Goal: Obtain resource: Download file/media

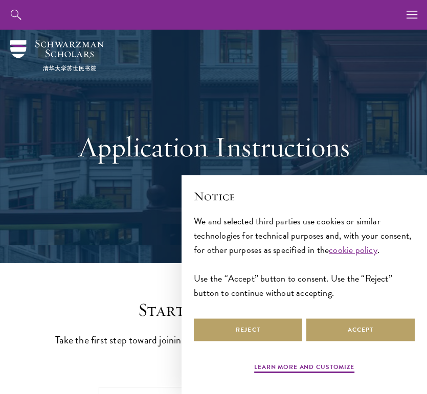
click at [355, 328] on button "Accept" at bounding box center [360, 330] width 108 height 23
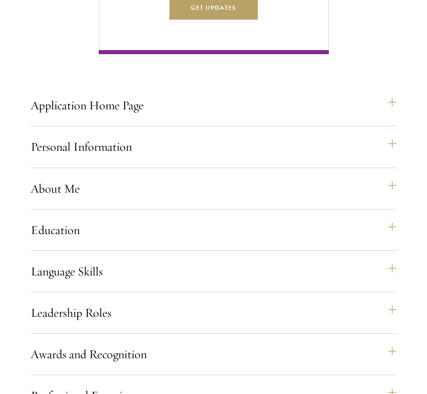
scroll to position [718, 0]
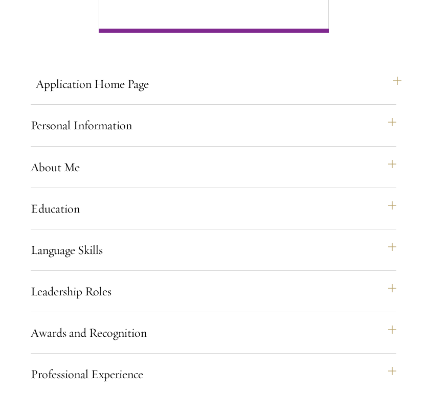
click at [195, 96] on button "Application Home Page" at bounding box center [219, 84] width 366 height 25
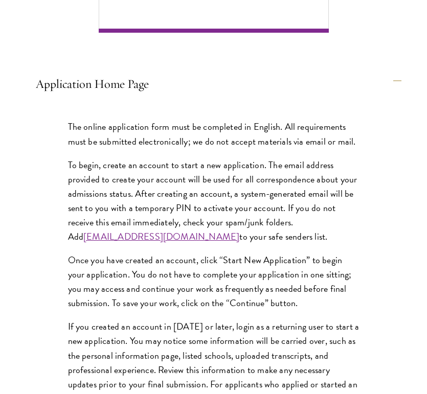
click at [195, 96] on button "Application Home Page" at bounding box center [219, 84] width 366 height 25
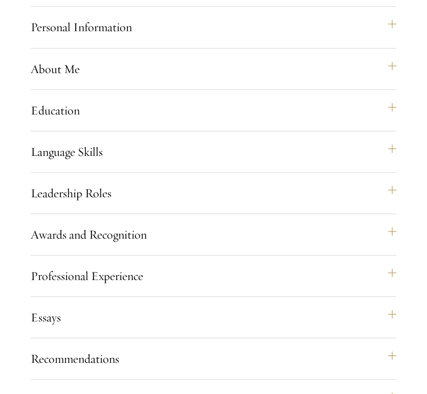
scroll to position [817, 0]
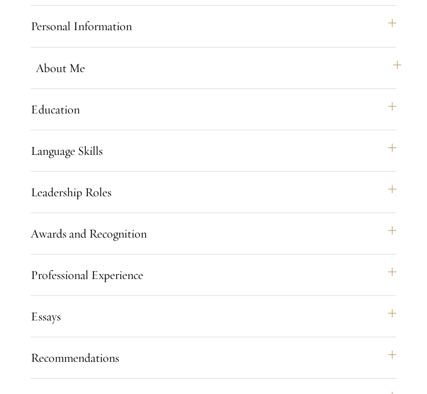
click at [180, 80] on button "About Me" at bounding box center [219, 68] width 366 height 25
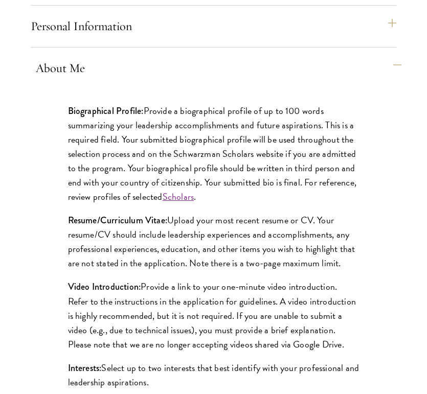
click at [180, 80] on button "About Me" at bounding box center [219, 68] width 366 height 25
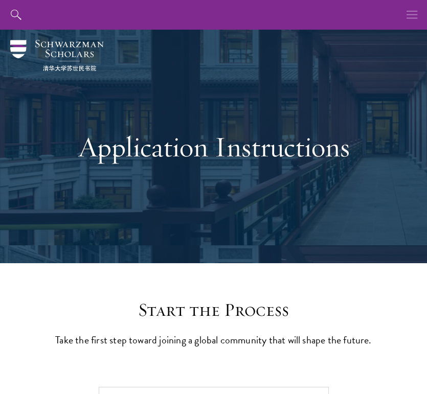
scroll to position [0, 0]
click at [411, 8] on icon "button" at bounding box center [412, 15] width 11 height 30
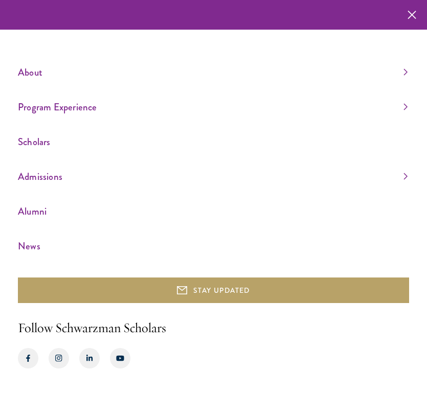
click at [92, 75] on link "About" at bounding box center [213, 72] width 390 height 17
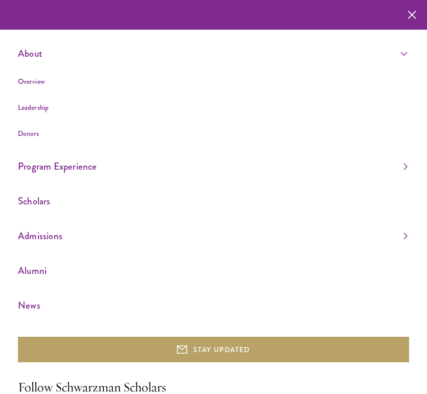
click at [25, 90] on ul "Overview Leadership Donors" at bounding box center [213, 107] width 390 height 65
click at [26, 84] on link "Overview" at bounding box center [31, 81] width 27 height 10
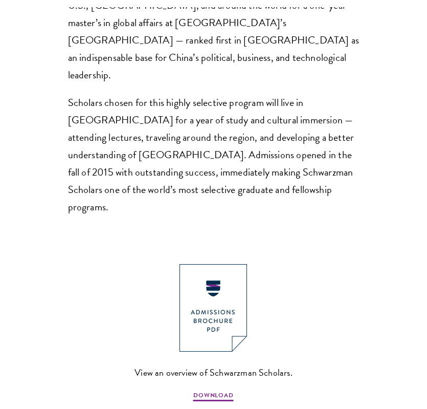
scroll to position [1055, 0]
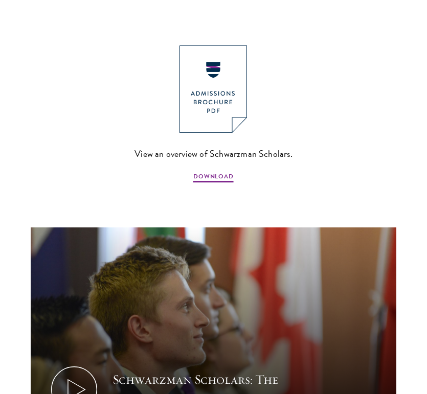
click at [226, 77] on link "View an overview of Schwarzman Scholars. DOWNLOAD" at bounding box center [214, 115] width 158 height 139
